Goal: Check status: Check status

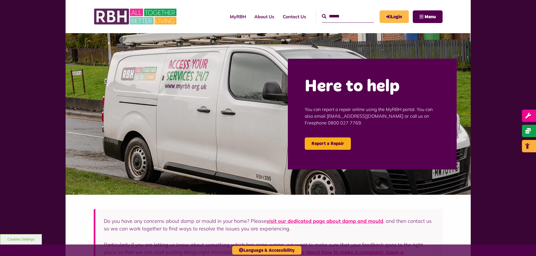
click at [391, 17] on link "Login" at bounding box center [393, 16] width 29 height 13
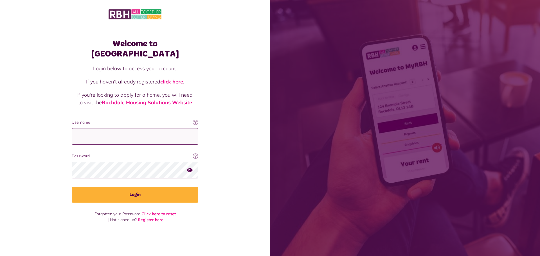
click at [84, 132] on input "Username" at bounding box center [135, 136] width 127 height 17
type input "**********"
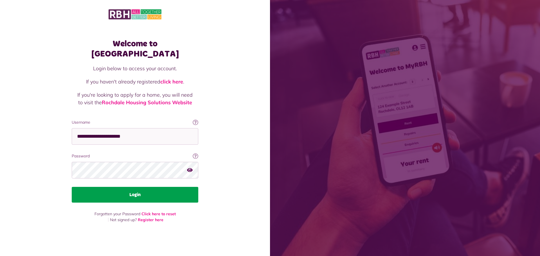
click at [130, 190] on button "Login" at bounding box center [135, 195] width 127 height 16
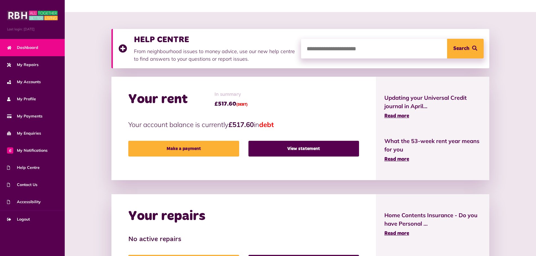
scroll to position [84, 0]
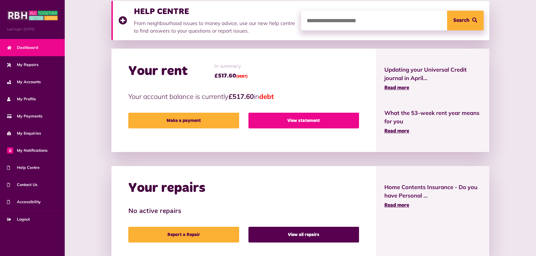
click at [298, 122] on link "View statement" at bounding box center [303, 121] width 111 height 16
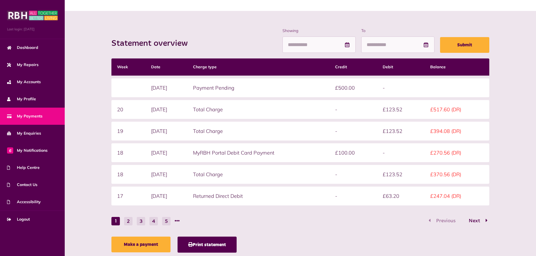
scroll to position [72, 0]
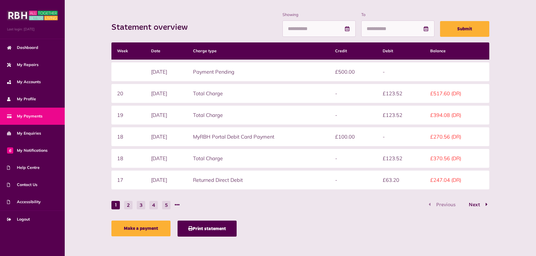
click at [126, 205] on button "2" at bounding box center [128, 205] width 8 height 8
click at [114, 204] on button "1" at bounding box center [115, 205] width 8 height 8
click at [129, 203] on button "2" at bounding box center [128, 205] width 8 height 8
click at [116, 204] on button "1" at bounding box center [115, 205] width 8 height 8
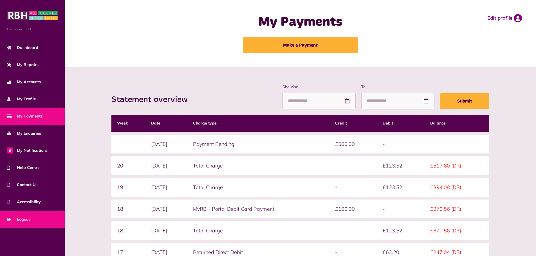
click at [23, 218] on span "Logout" at bounding box center [18, 220] width 23 height 6
